Goal: Check status: Check status

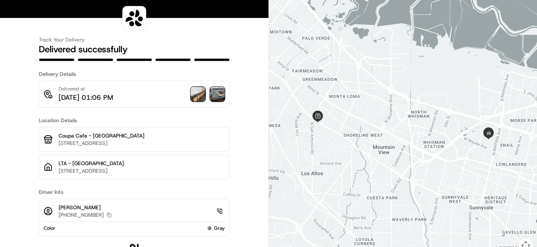
click at [198, 94] on img at bounding box center [198, 94] width 15 height 15
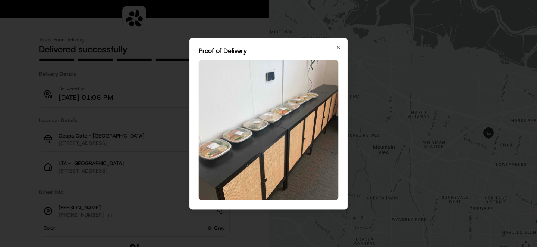
click at [177, 104] on div at bounding box center [268, 123] width 537 height 247
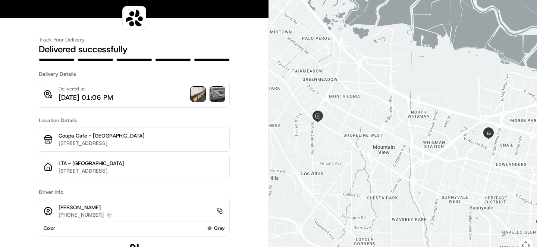
click at [198, 97] on img at bounding box center [198, 94] width 15 height 15
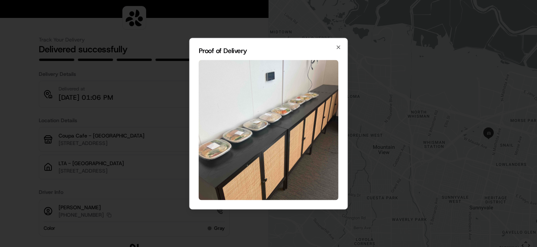
click at [259, 98] on img at bounding box center [269, 130] width 140 height 140
click at [333, 44] on div "Proof of Delivery Close" at bounding box center [269, 123] width 159 height 171
click at [335, 44] on div "Proof of Delivery Close" at bounding box center [269, 123] width 159 height 171
click at [337, 46] on icon "button" at bounding box center [338, 47] width 3 height 3
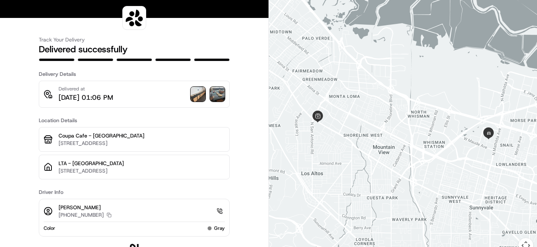
click at [221, 89] on img at bounding box center [217, 94] width 15 height 15
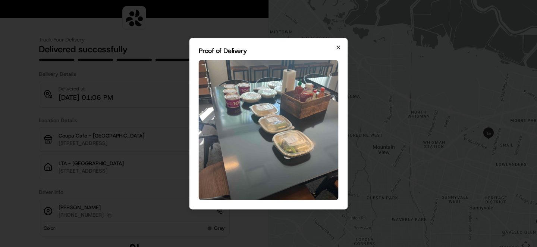
click at [339, 46] on icon "button" at bounding box center [339, 47] width 6 height 6
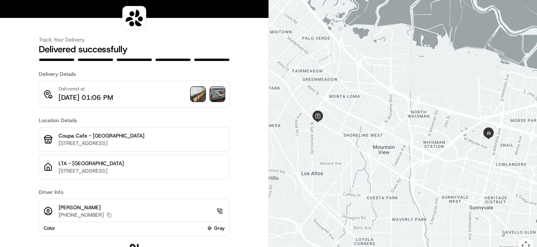
scroll to position [15, 0]
